Goal: Task Accomplishment & Management: Complete application form

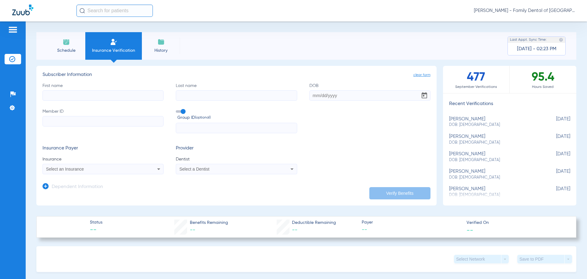
click at [105, 98] on input "First name" at bounding box center [102, 95] width 121 height 10
type input "[PERSON_NAME]"
click at [197, 96] on input "Last name" at bounding box center [236, 95] width 121 height 10
type input "[PERSON_NAME]"
click at [324, 95] on input "DOB" at bounding box center [369, 95] width 121 height 10
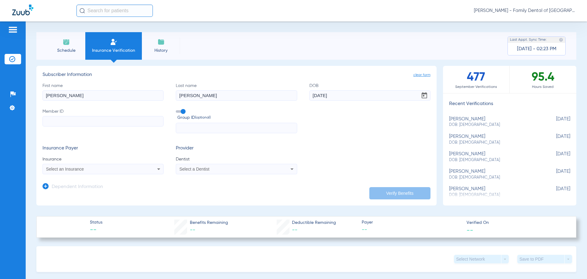
type input "[DATE]"
click at [131, 121] on input "Member ID" at bounding box center [102, 121] width 121 height 10
type input "1901079628"
click at [150, 168] on div "Select an Insurance" at bounding box center [103, 168] width 120 height 7
type input "guardian"
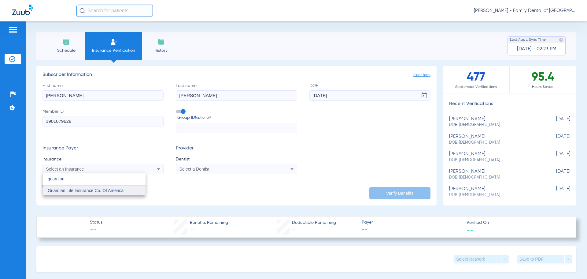
click at [124, 190] on mat-option "Guardian Life Insurance Co. Of America" at bounding box center [94, 190] width 103 height 10
click at [253, 168] on div "Select a Dentist" at bounding box center [224, 169] width 91 height 4
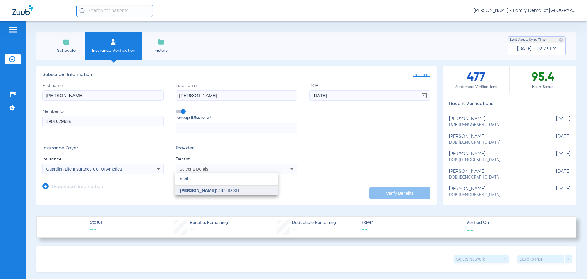
type input "april"
click at [231, 191] on span "[PERSON_NAME] 1487882031" at bounding box center [210, 190] width 60 height 4
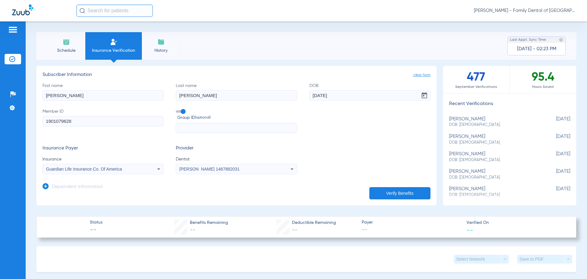
click at [388, 189] on button "Verify Benefits" at bounding box center [399, 193] width 61 height 12
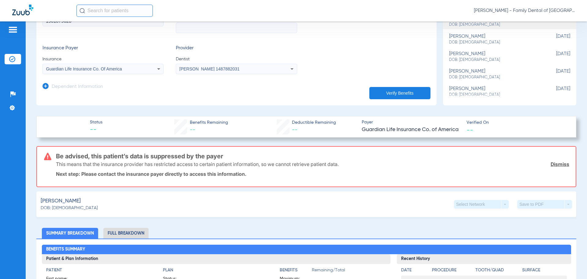
scroll to position [92, 0]
